Goal: Task Accomplishment & Management: Manage account settings

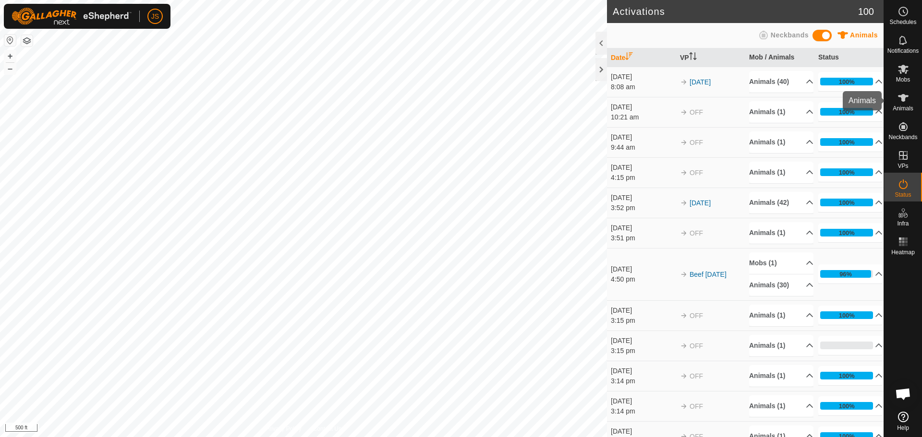
click at [904, 94] on icon at bounding box center [904, 98] width 12 height 12
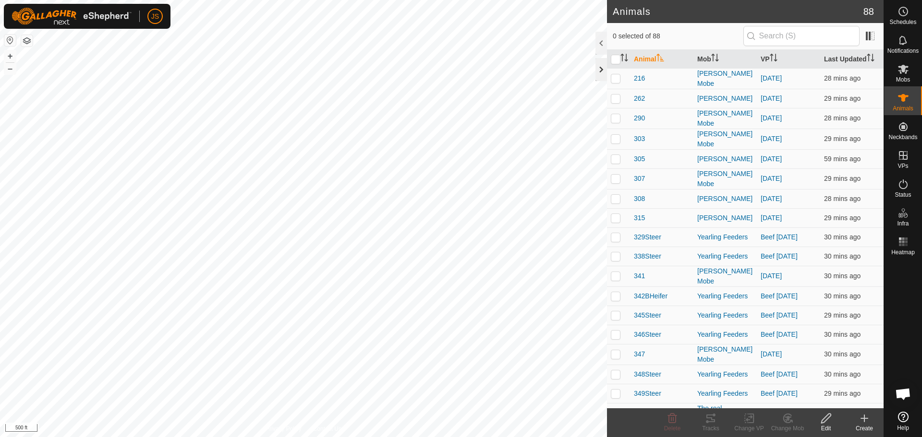
click at [602, 67] on div at bounding box center [601, 69] width 12 height 23
click at [600, 67] on div at bounding box center [601, 69] width 12 height 23
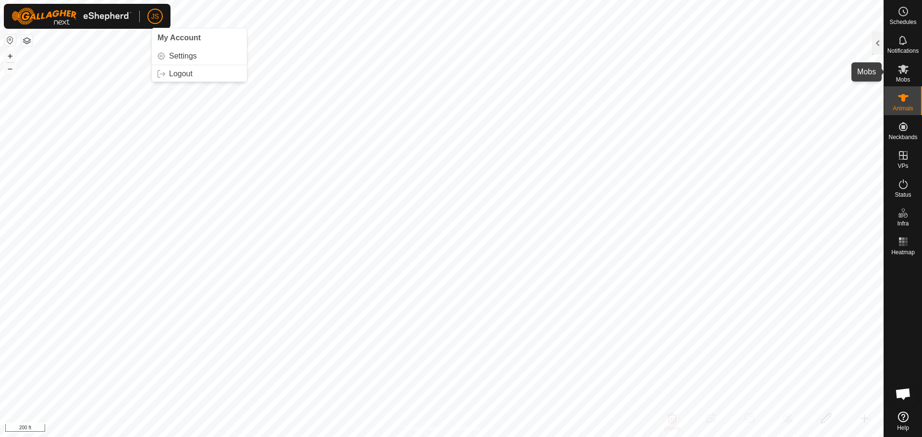
click at [905, 77] on span "Mobs" at bounding box center [903, 80] width 14 height 6
click at [878, 39] on div at bounding box center [878, 43] width 12 height 23
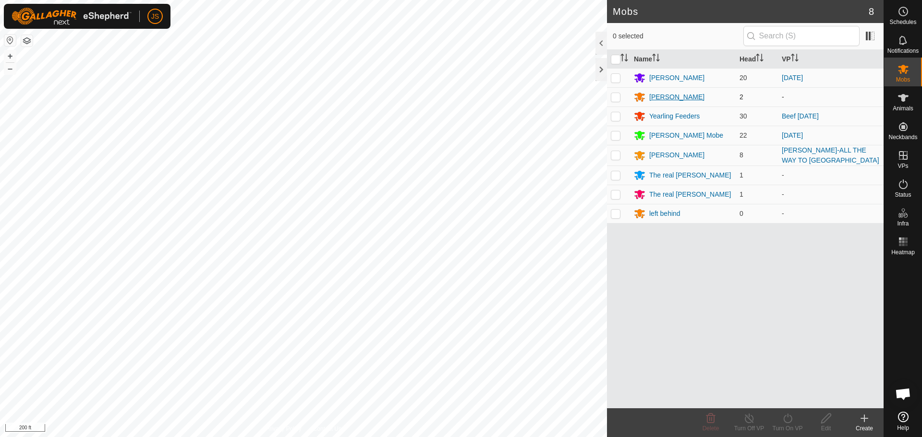
click at [672, 97] on div "[PERSON_NAME]" at bounding box center [676, 97] width 55 height 10
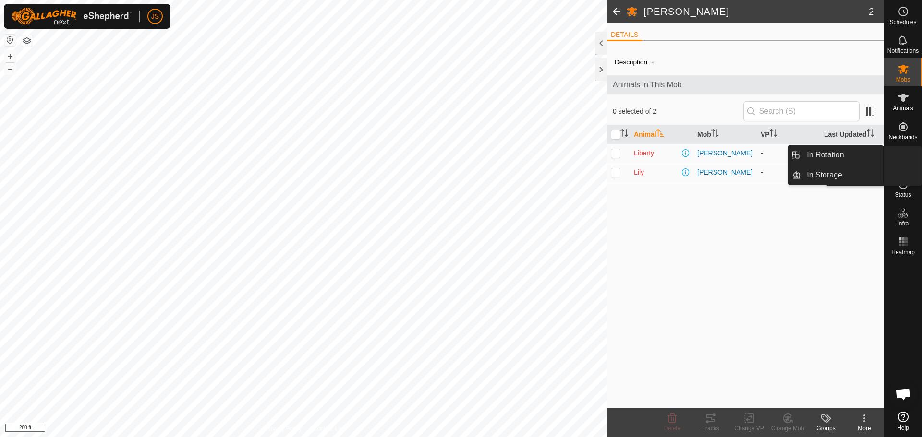
click at [902, 161] on es-virtualpaddocks-svg-icon at bounding box center [903, 155] width 17 height 15
click at [850, 153] on link "In Rotation" at bounding box center [842, 155] width 82 height 19
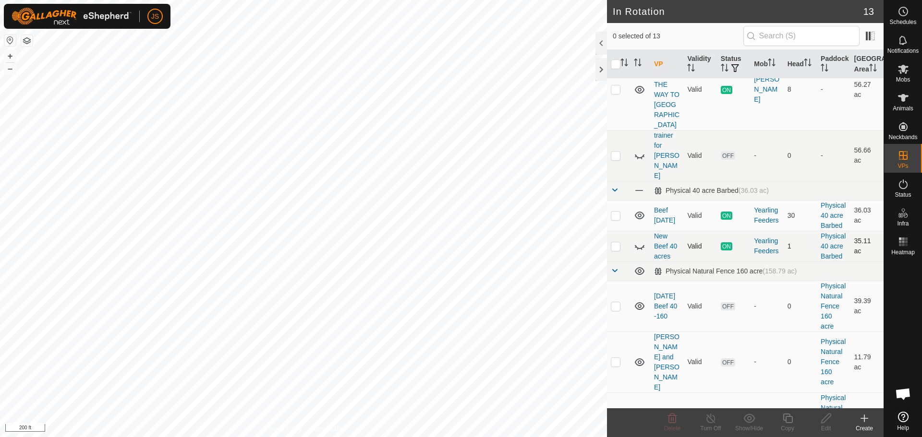
scroll to position [96, 0]
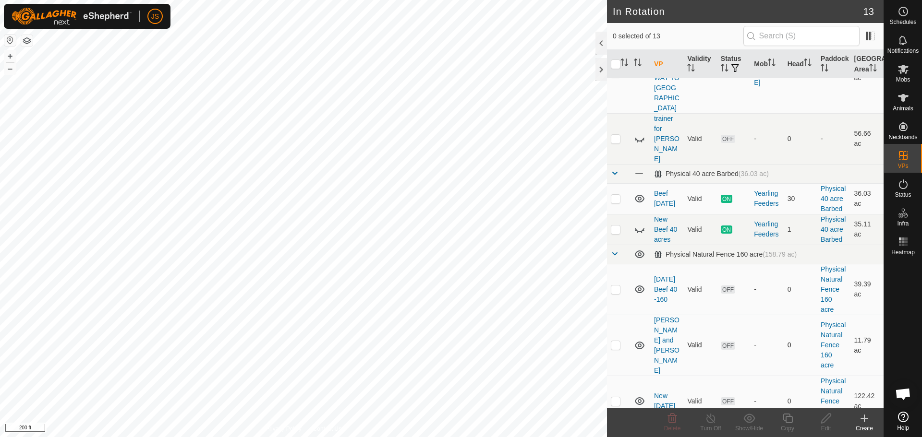
click at [618, 341] on p-checkbox at bounding box center [616, 345] width 10 height 8
click at [612, 341] on p-checkbox at bounding box center [616, 345] width 10 height 8
checkbox input "false"
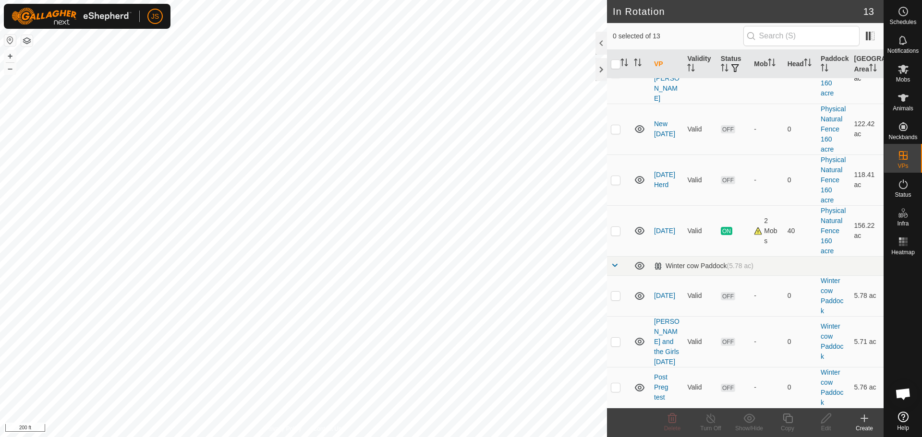
scroll to position [389, 0]
click at [615, 297] on p-checkbox at bounding box center [616, 296] width 10 height 8
checkbox input "false"
click at [615, 345] on p-checkbox at bounding box center [616, 342] width 10 height 8
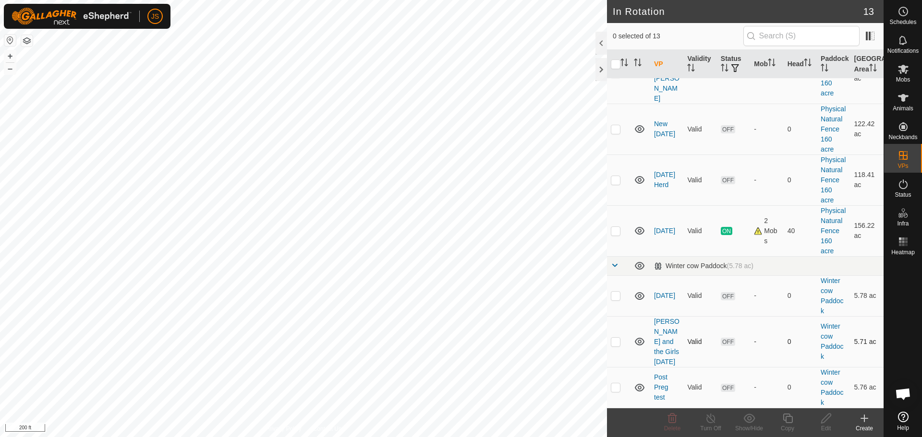
checkbox input "true"
click at [828, 426] on div "Edit" at bounding box center [826, 429] width 38 height 9
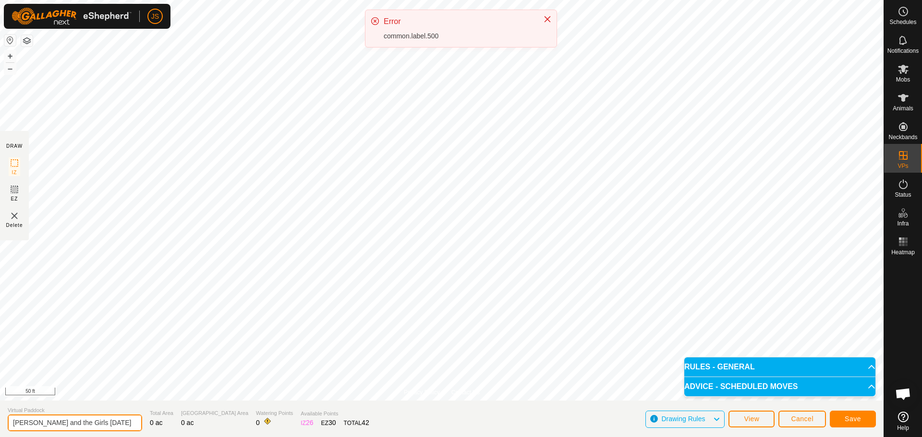
click at [110, 424] on input "[PERSON_NAME] and the Girls [DATE]" at bounding box center [75, 423] width 134 height 17
drag, startPoint x: 79, startPoint y: 417, endPoint x: -49, endPoint y: 393, distance: 130.4
click at [0, 393] on html "JS Schedules Notifications Mobs Animals Neckbands VPs Status Infra Heatmap Help…" at bounding box center [461, 218] width 922 height 437
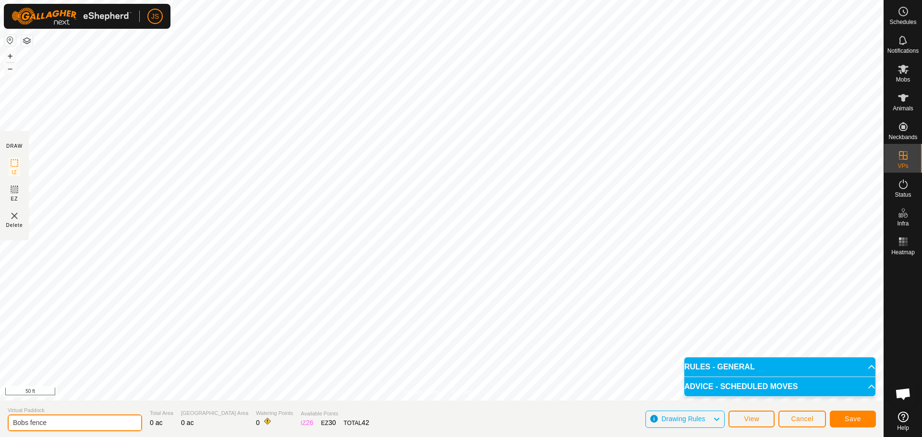
type input "Bobs fence"
click at [859, 420] on span "Save" at bounding box center [853, 419] width 16 height 8
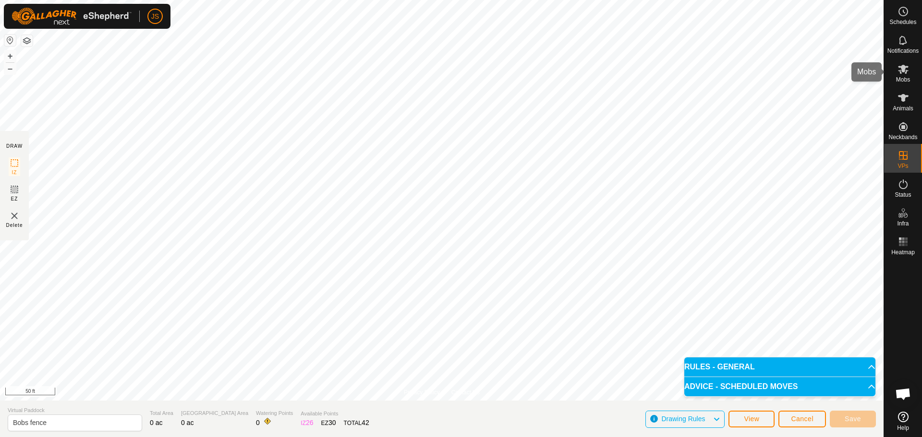
click at [900, 72] on icon at bounding box center [903, 69] width 11 height 9
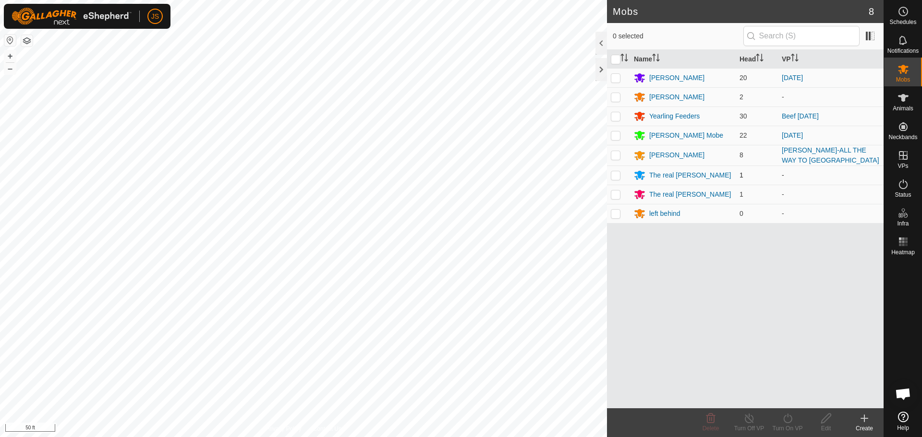
click at [615, 175] on p-checkbox at bounding box center [616, 175] width 10 height 8
checkbox input "true"
click at [788, 423] on icon at bounding box center [787, 419] width 9 height 10
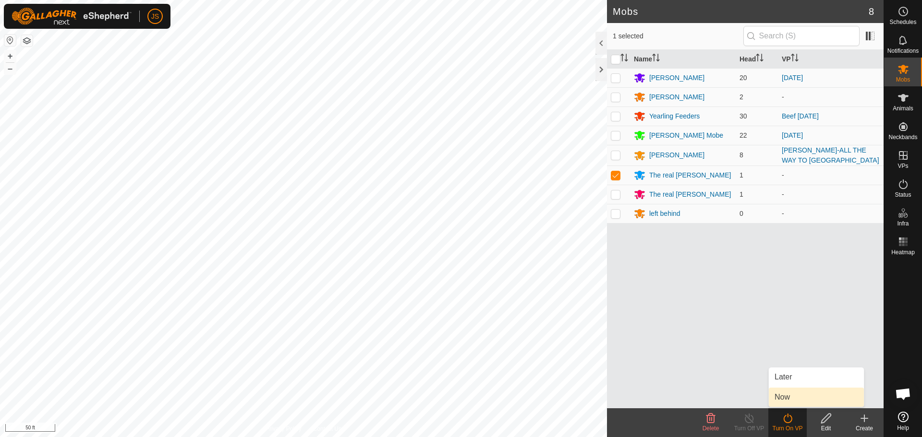
click at [784, 392] on link "Now" at bounding box center [816, 397] width 95 height 19
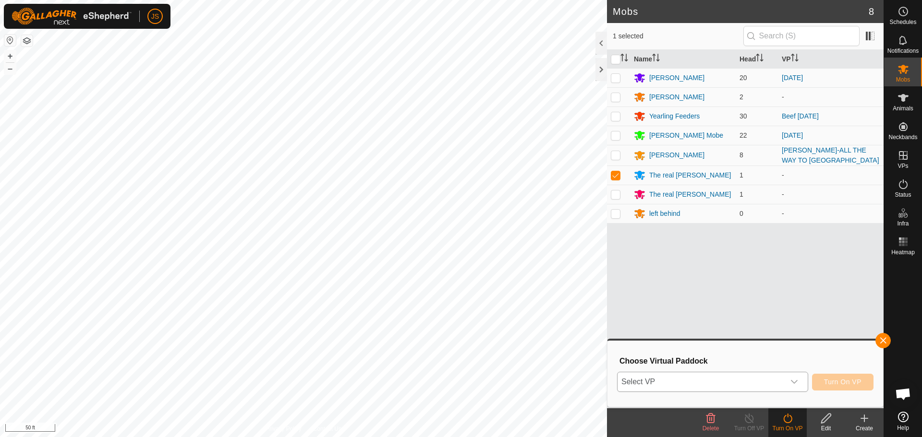
click at [712, 386] on span "Select VP" at bounding box center [701, 382] width 167 height 19
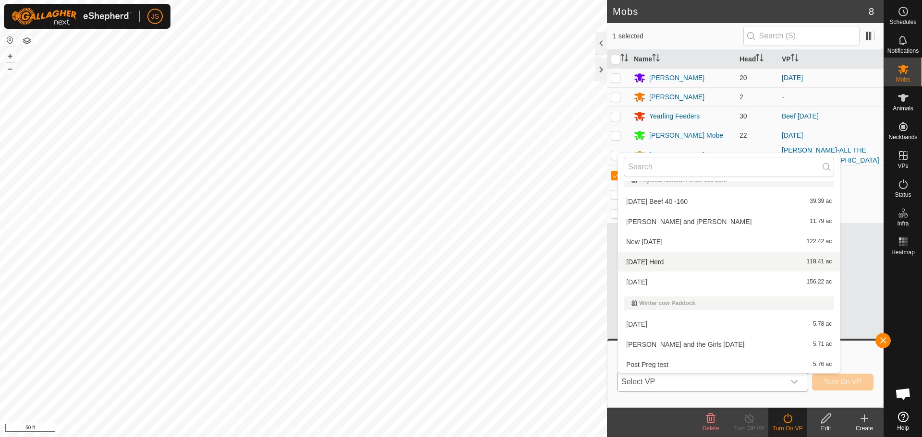
scroll to position [158, 0]
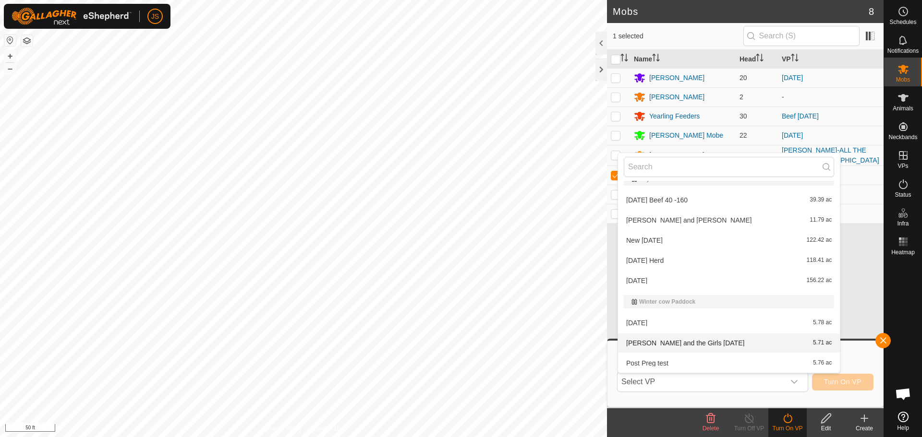
drag, startPoint x: 837, startPoint y: 403, endPoint x: 854, endPoint y: 401, distance: 17.3
click at [837, 402] on div "Choose Virtual Paddock Select VP VPs with NO Physical Paddock Harrys Paddock 5.…" at bounding box center [745, 374] width 276 height 66
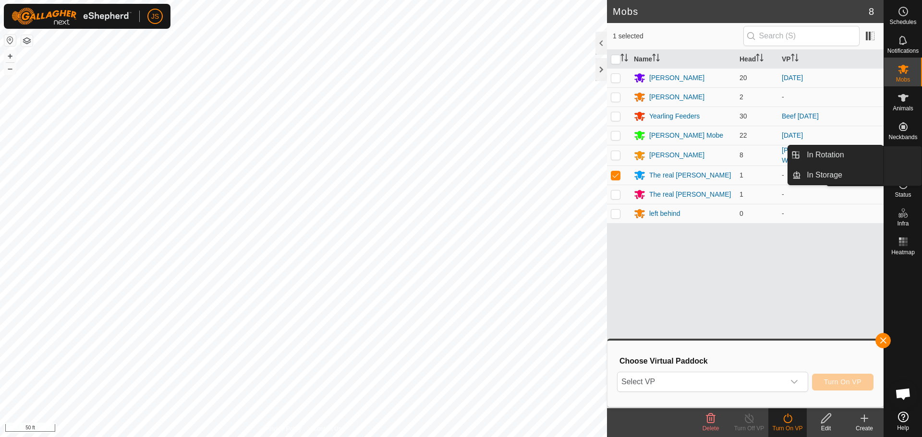
click at [903, 156] on icon at bounding box center [903, 155] width 9 height 9
click at [901, 156] on icon at bounding box center [903, 155] width 9 height 9
click at [851, 155] on link "In Rotation" at bounding box center [842, 155] width 82 height 19
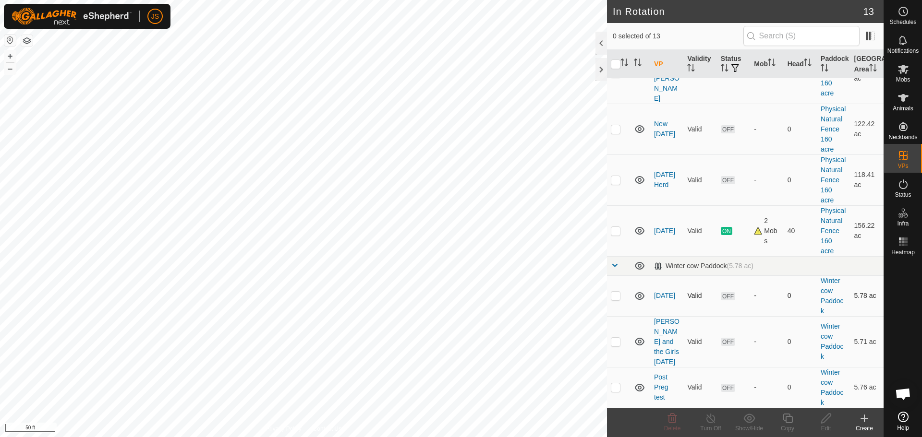
scroll to position [389, 0]
click at [618, 341] on p-checkbox at bounding box center [616, 342] width 10 height 8
checkbox input "true"
click at [826, 427] on div "Edit" at bounding box center [826, 429] width 38 height 9
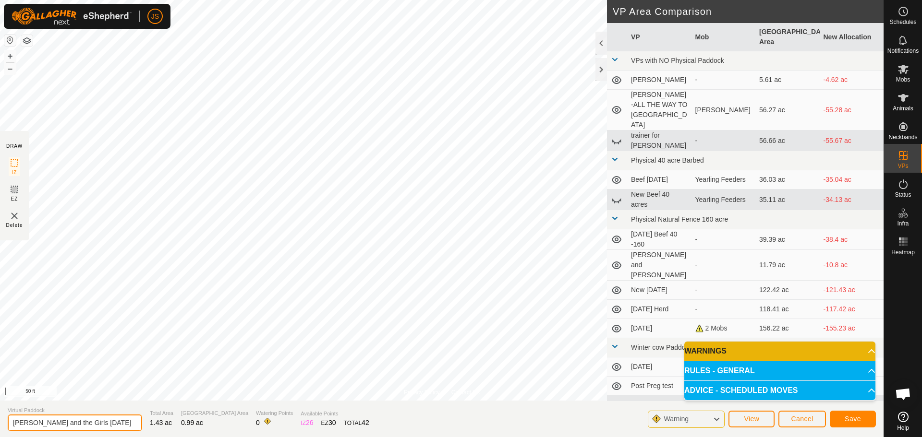
drag, startPoint x: 109, startPoint y: 422, endPoint x: -121, endPoint y: 420, distance: 230.0
click at [0, 420] on html "JS Schedules Notifications Mobs Animals Neckbands VPs Status Infra Heatmap Help…" at bounding box center [461, 218] width 922 height 437
type input "Bobs Fence"
click at [849, 423] on span "Save" at bounding box center [853, 419] width 16 height 8
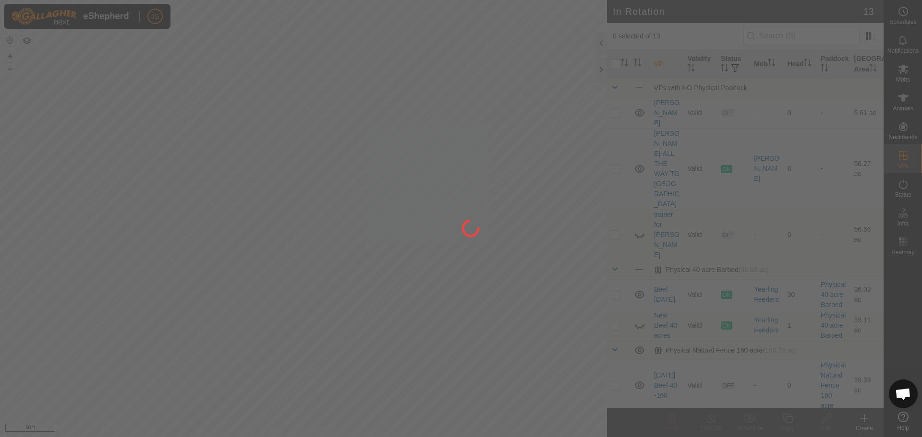
click at [904, 73] on div at bounding box center [461, 218] width 922 height 437
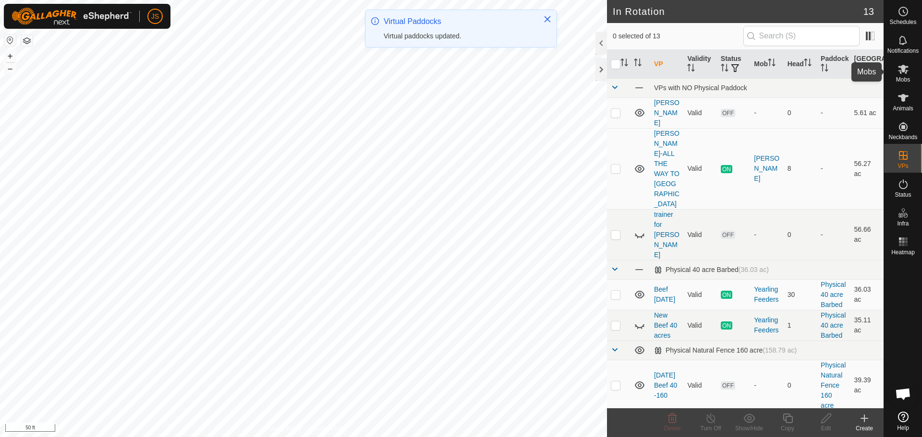
click at [906, 68] on icon at bounding box center [904, 69] width 12 height 12
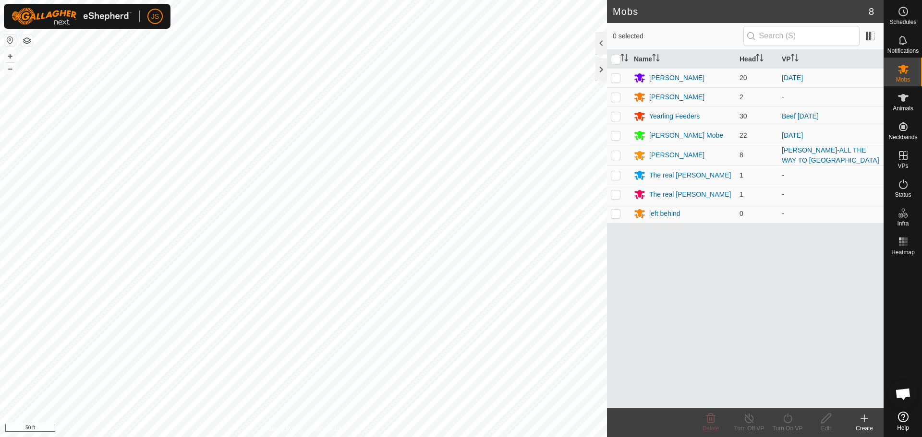
click at [615, 175] on p-checkbox at bounding box center [616, 175] width 10 height 8
checkbox input "true"
click at [787, 426] on div "Turn On VP" at bounding box center [787, 429] width 38 height 9
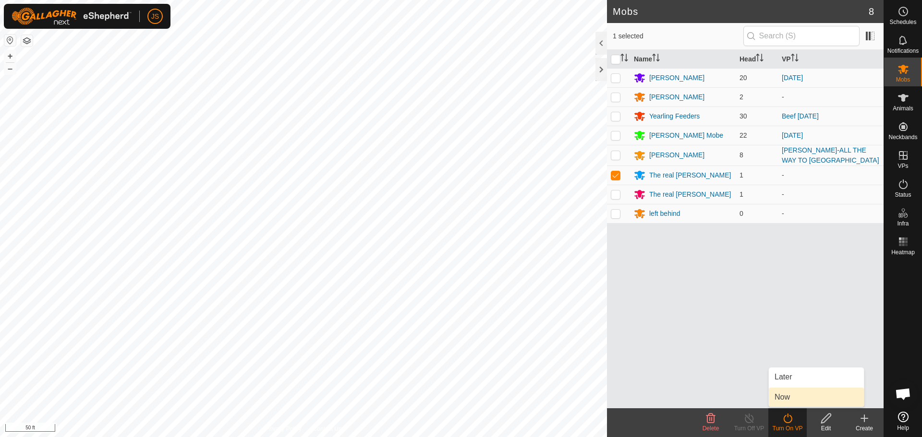
click at [783, 400] on link "Now" at bounding box center [816, 397] width 95 height 19
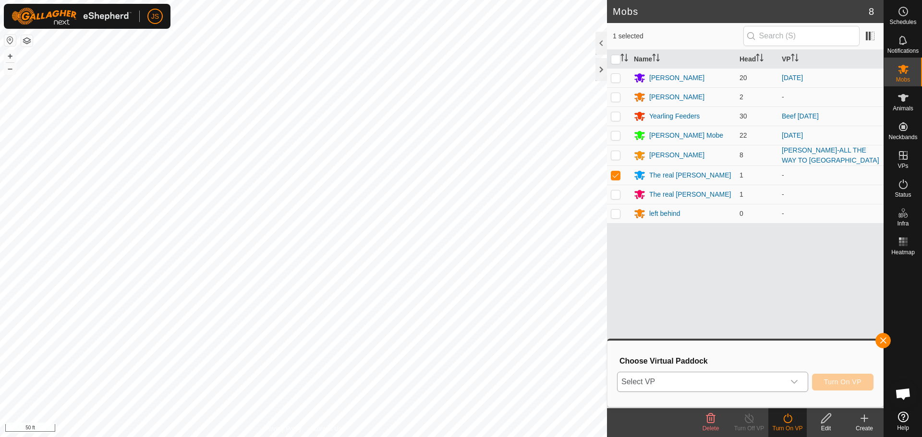
click at [723, 383] on span "Select VP" at bounding box center [701, 382] width 167 height 19
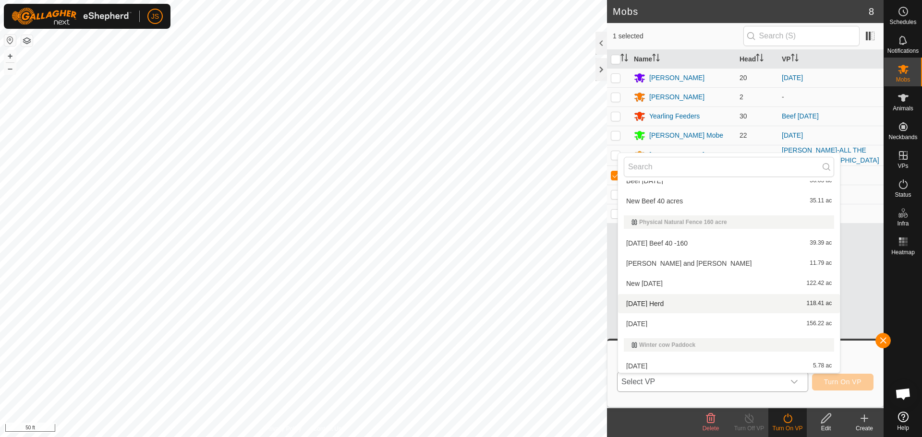
scroll to position [180, 0]
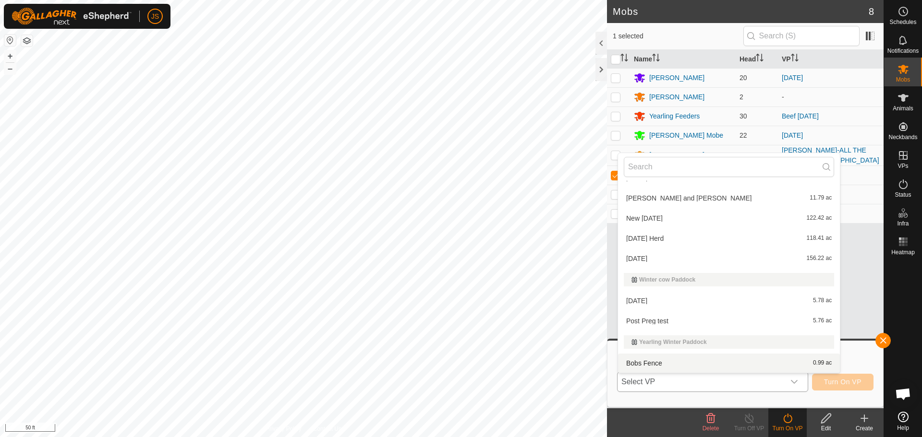
click at [704, 367] on li "Bobs Fence 0.99 ac" at bounding box center [729, 363] width 222 height 19
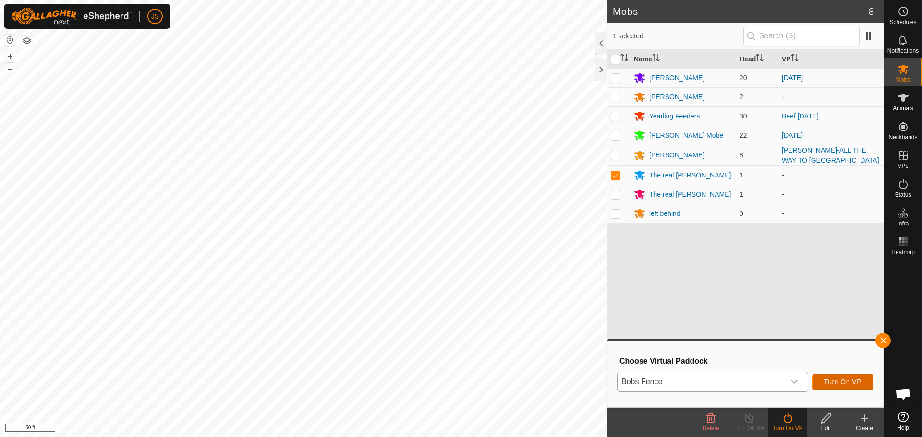
click at [850, 381] on span "Turn On VP" at bounding box center [842, 382] width 37 height 8
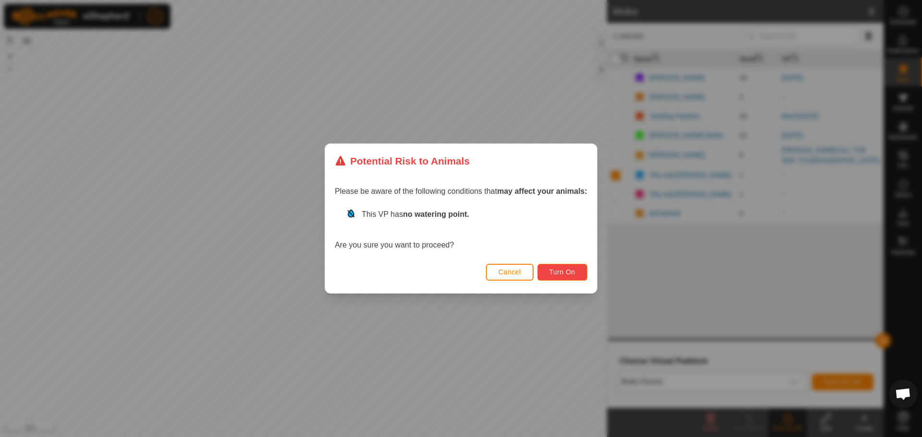
click at [576, 267] on button "Turn On" at bounding box center [562, 272] width 50 height 17
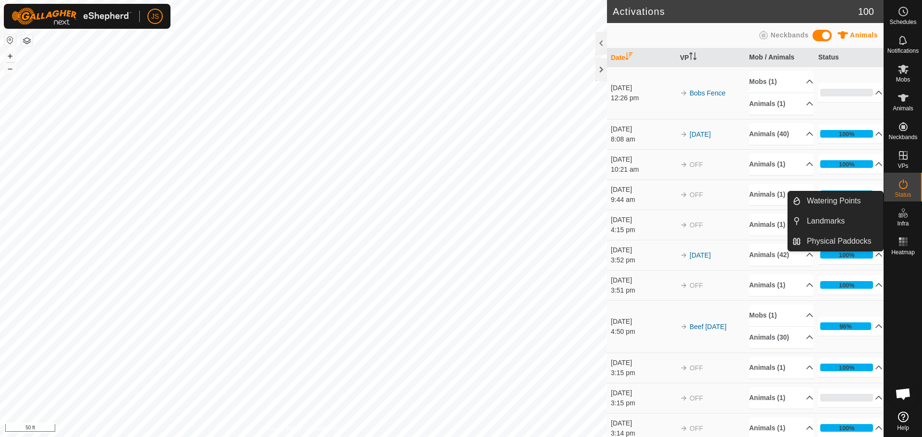
click at [904, 217] on icon at bounding box center [905, 215] width 4 height 5
click at [835, 198] on link "Watering Points" at bounding box center [842, 201] width 82 height 19
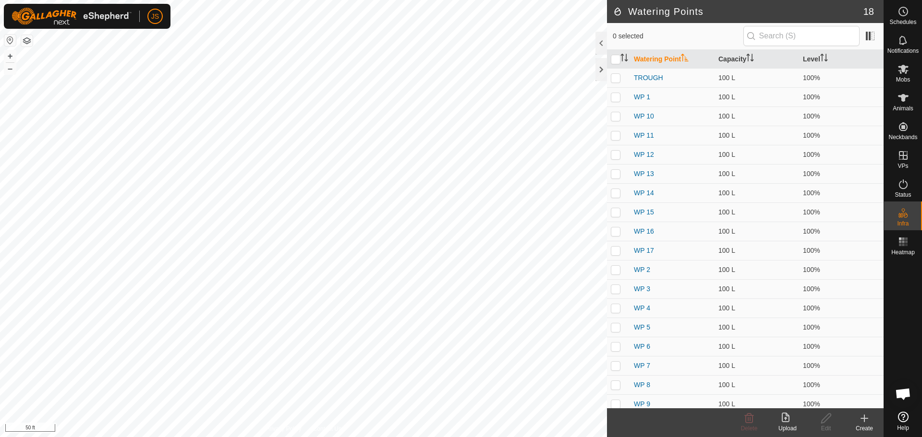
click at [868, 425] on div "Create" at bounding box center [864, 429] width 38 height 9
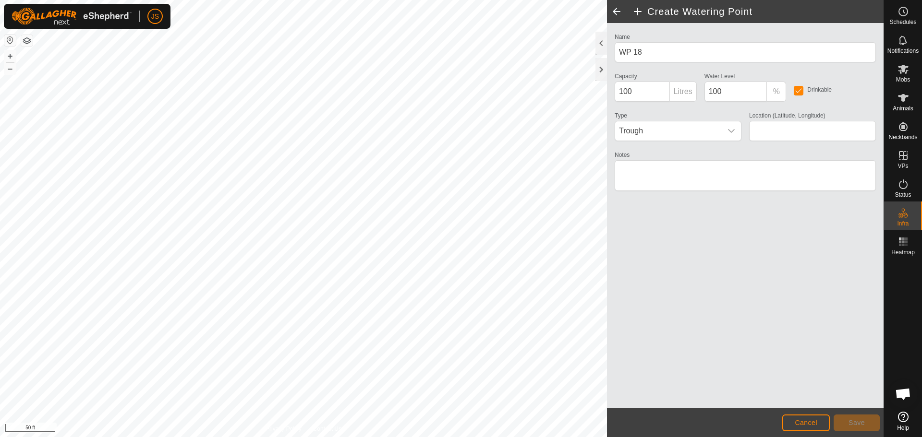
type input "61.664000, -149.503771"
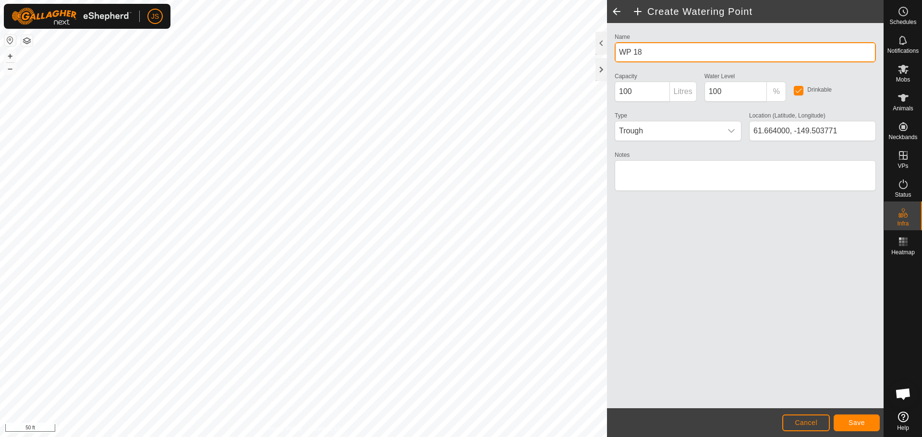
click at [486, 51] on div "Create Watering Point Name WP 18 Capacity 100 Litres Water Level 100 % Drinkabl…" at bounding box center [442, 218] width 884 height 437
type input "300G Water trough"
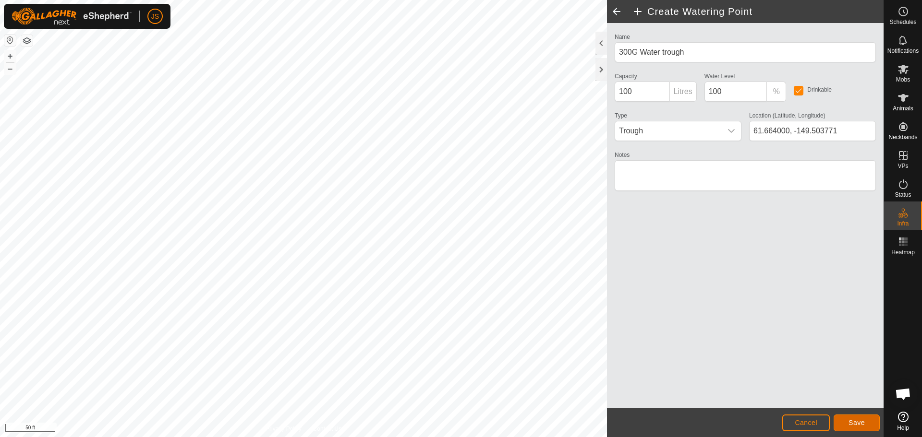
click at [864, 425] on span "Save" at bounding box center [857, 423] width 16 height 8
